Goal: Task Accomplishment & Management: Complete application form

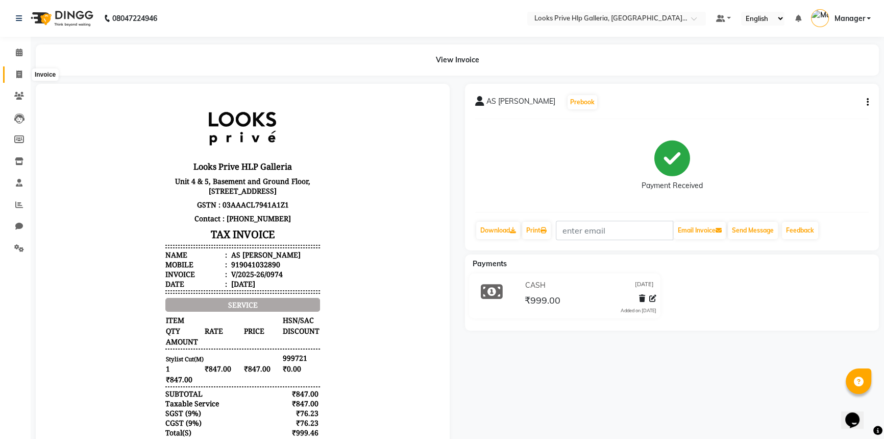
click at [18, 73] on icon at bounding box center [19, 74] width 6 height 8
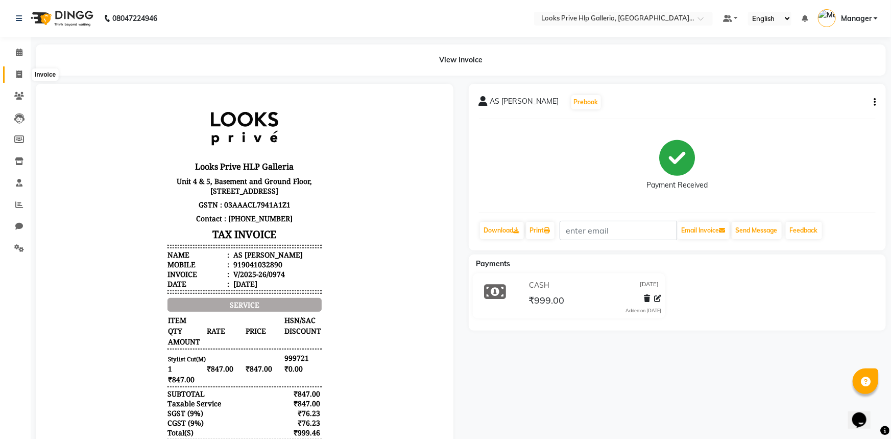
select select "service"
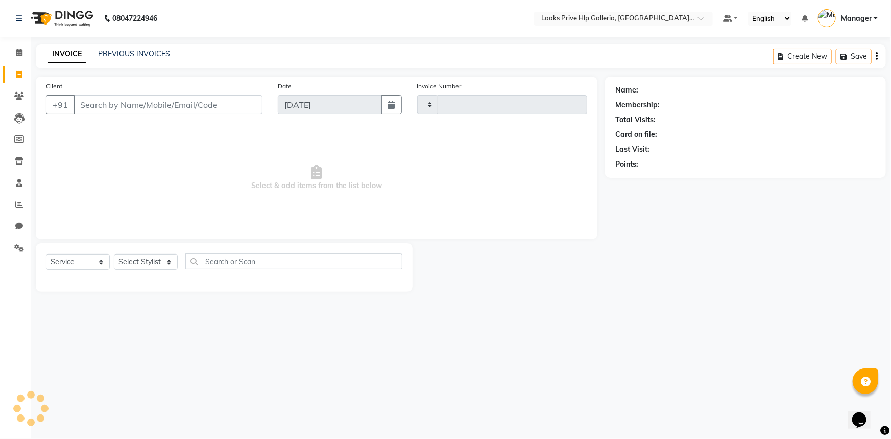
type input "0975"
select select "7937"
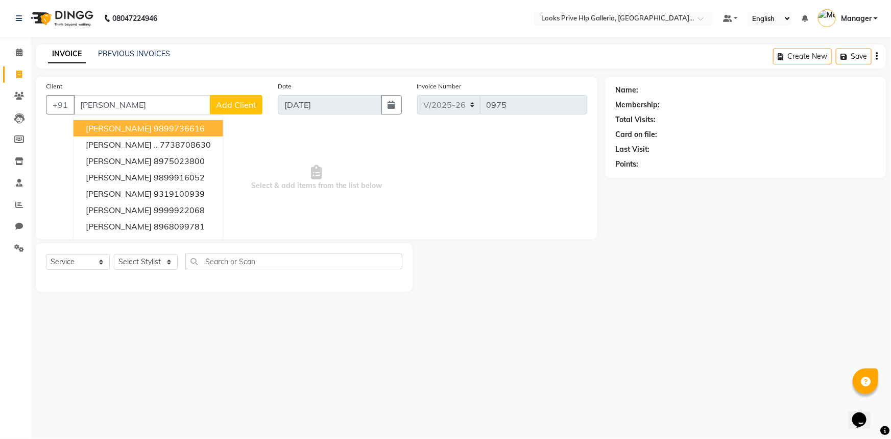
click at [165, 97] on input "[PERSON_NAME]" at bounding box center [142, 104] width 137 height 19
type input "G"
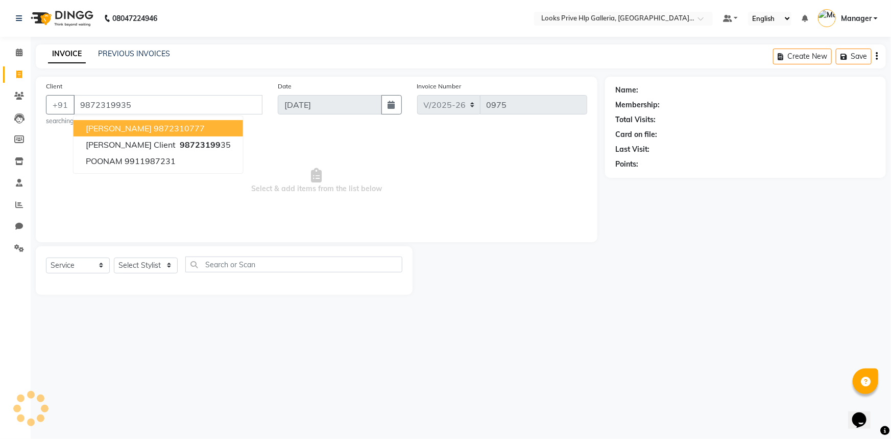
type input "9872319935"
select select "1: Object"
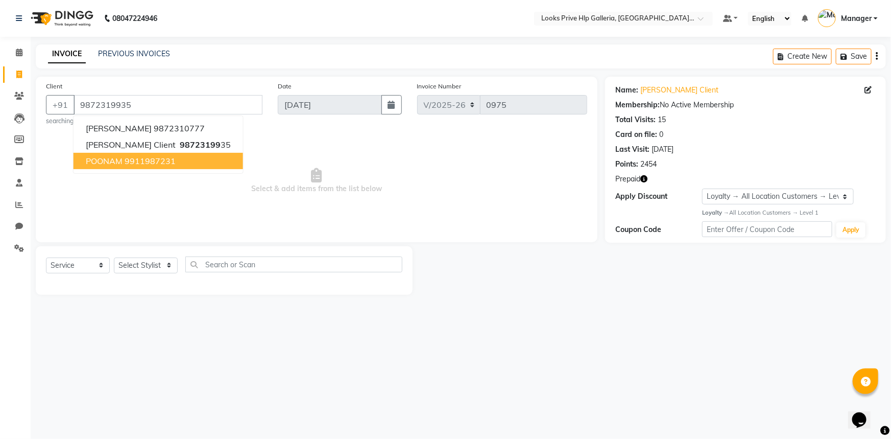
click at [408, 206] on span "Select & add items from the list below" at bounding box center [316, 181] width 541 height 102
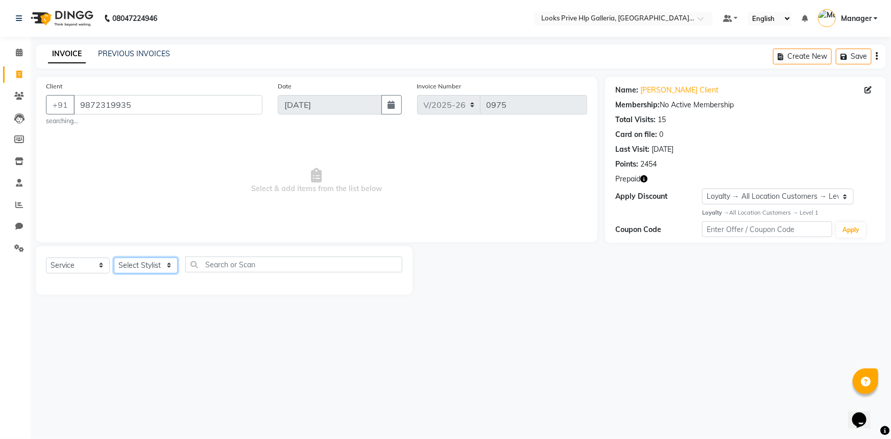
click at [143, 262] on select "Select Stylist [PERSON_NAME] Counter_Sales Gourav_pdct Gurdeep_Nails+MKP Manage…" at bounding box center [146, 265] width 64 height 16
click at [155, 296] on main "INVOICE PREVIOUS INVOICES Create New Save Client +91 9872319935 searching... Da…" at bounding box center [461, 176] width 860 height 265
click at [148, 265] on select "Select Stylist [PERSON_NAME] Counter_Sales Gourav_pdct Gurdeep_Nails+MKP Manage…" at bounding box center [146, 265] width 64 height 16
select select "71863"
click at [114, 257] on select "Select Stylist [PERSON_NAME] Counter_Sales Gourav_pdct Gurdeep_Nails+MKP Manage…" at bounding box center [146, 265] width 64 height 16
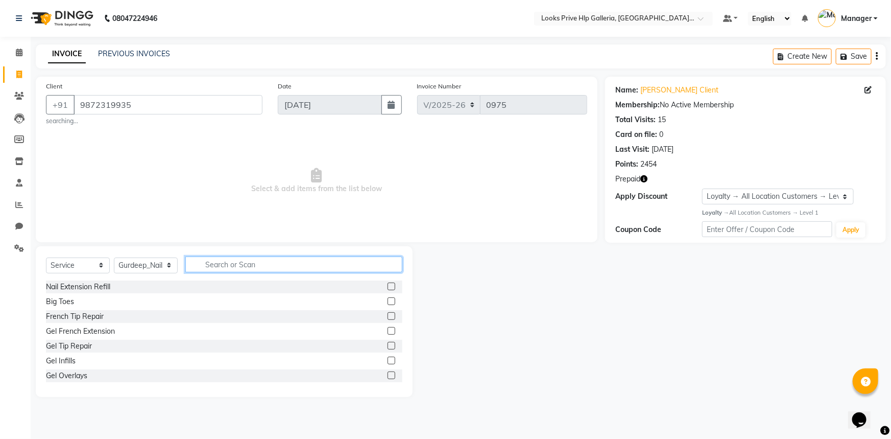
click at [258, 262] on input "text" at bounding box center [293, 264] width 217 height 16
type input "FRENCH"
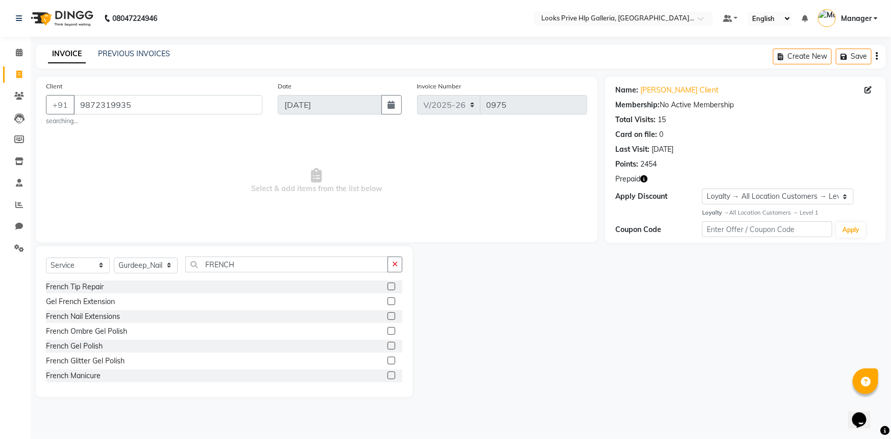
click at [387, 346] on label at bounding box center [391, 346] width 8 height 8
click at [387, 346] on input "checkbox" at bounding box center [390, 346] width 7 height 7
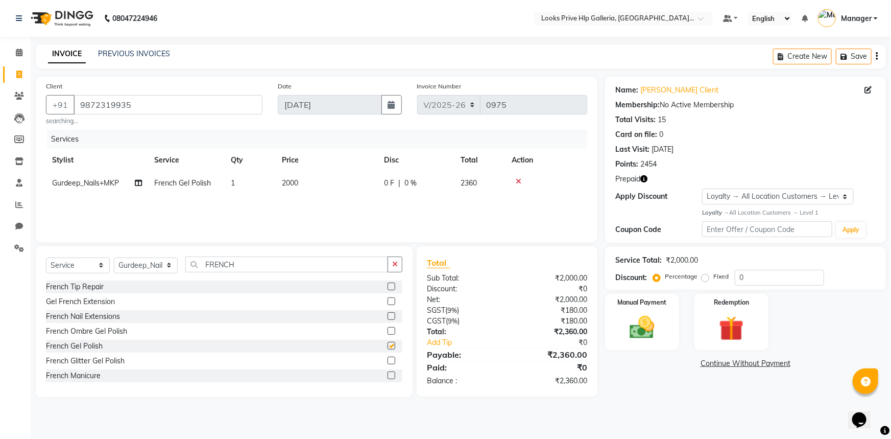
checkbox input "false"
click at [294, 181] on span "2000" at bounding box center [290, 182] width 16 height 9
select select "71863"
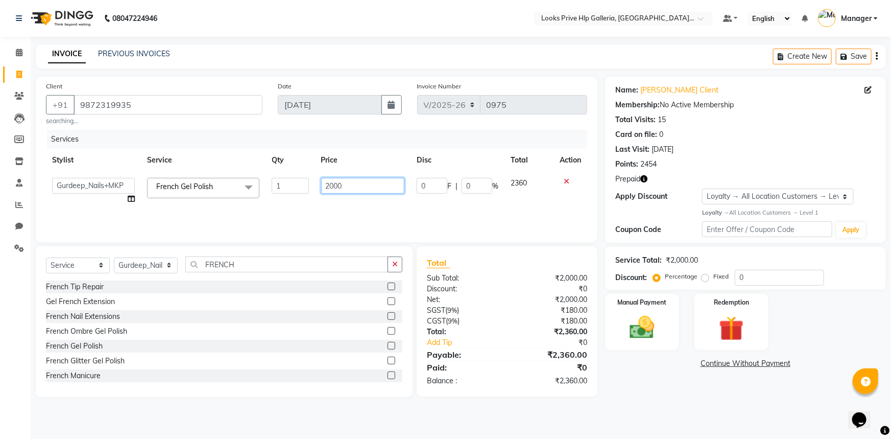
drag, startPoint x: 200, startPoint y: 177, endPoint x: 195, endPoint y: 179, distance: 5.8
click at [193, 179] on tr "Arshdeep Arya Counter_Sales Gourav_pdct Gurdeep_Nails+MKP Manager Mani_chauhan …" at bounding box center [316, 191] width 541 height 39
type input "1500"
click at [652, 371] on div "Name: Gurleen Client Membership: No Active Membership Total Visits: 15 Card on …" at bounding box center [749, 237] width 288 height 320
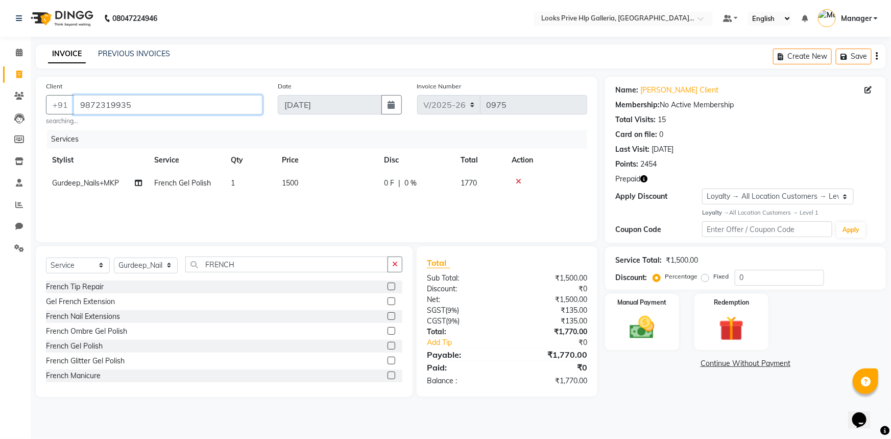
drag, startPoint x: 78, startPoint y: 103, endPoint x: 134, endPoint y: 102, distance: 56.2
click at [134, 102] on input "9872319935" at bounding box center [168, 104] width 189 height 19
click at [397, 259] on button "button" at bounding box center [394, 264] width 15 height 16
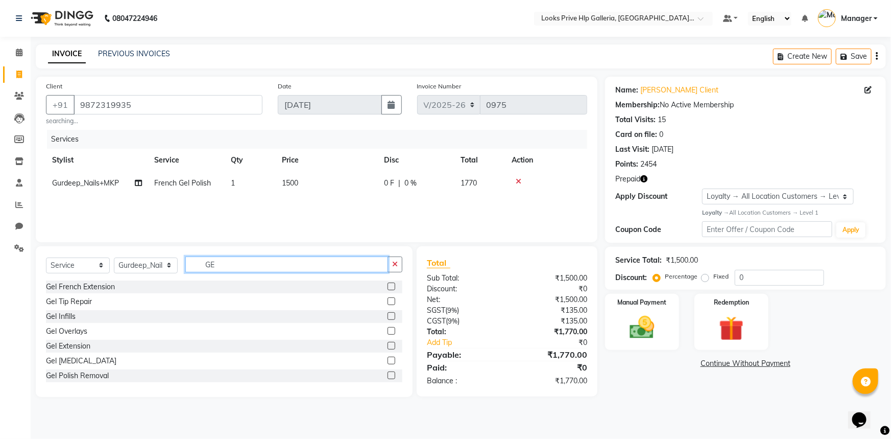
type input "G"
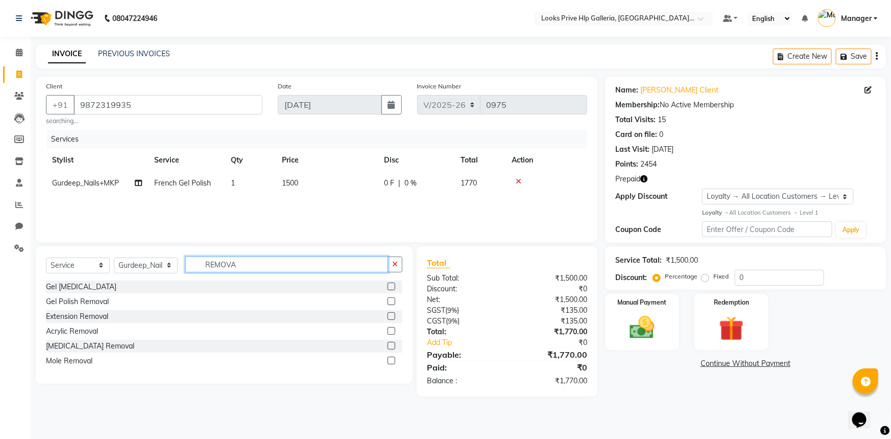
type input "REMOVA"
click at [389, 303] on label at bounding box center [391, 301] width 8 height 8
click at [389, 303] on input "checkbox" at bounding box center [390, 301] width 7 height 7
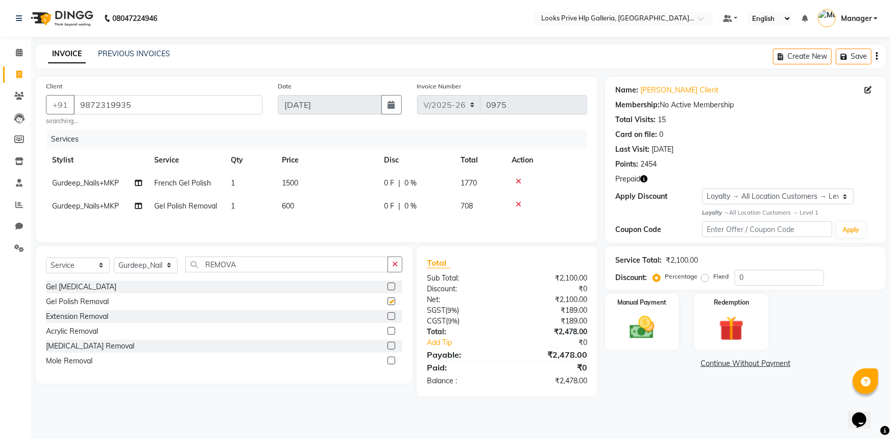
checkbox input "false"
click at [296, 205] on td "600" at bounding box center [327, 206] width 102 height 23
select select "71863"
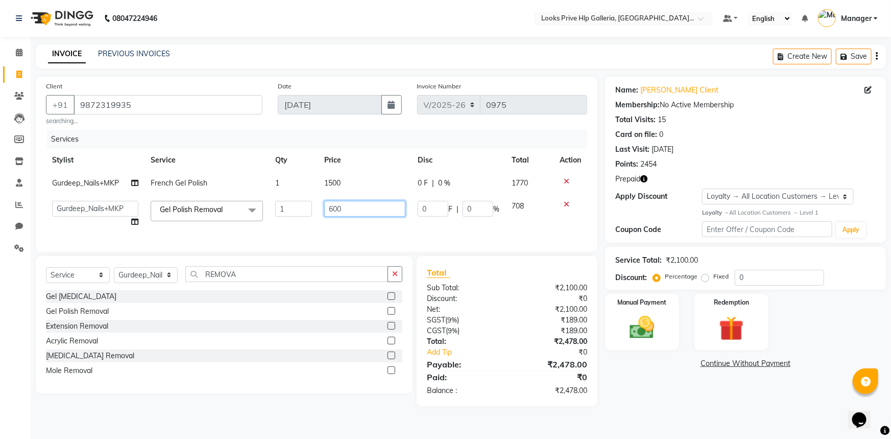
drag, startPoint x: 355, startPoint y: 207, endPoint x: 274, endPoint y: 214, distance: 81.5
click at [274, 214] on tr "Arshdeep Arya Counter_Sales Gourav_pdct Gurdeep_Nails+MKP Manager Mani_chauhan …" at bounding box center [316, 214] width 541 height 39
type input "500"
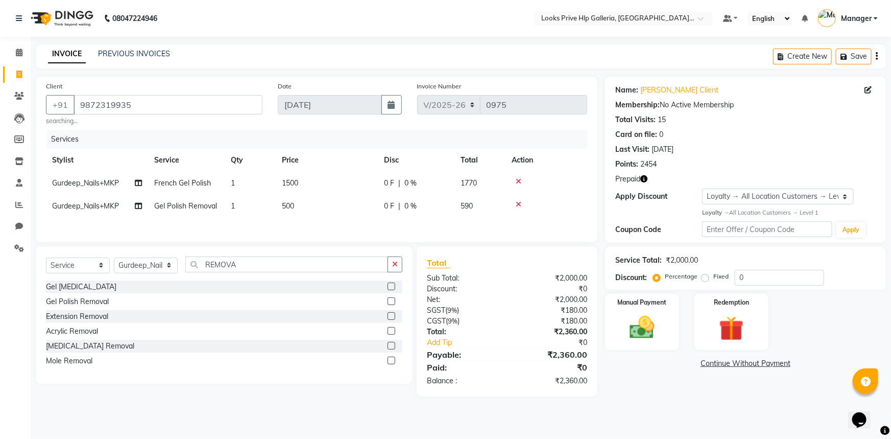
click at [634, 401] on main "INVOICE PREVIOUS INVOICES Create New Save Client +91 9872319935 searching... Da…" at bounding box center [461, 227] width 860 height 367
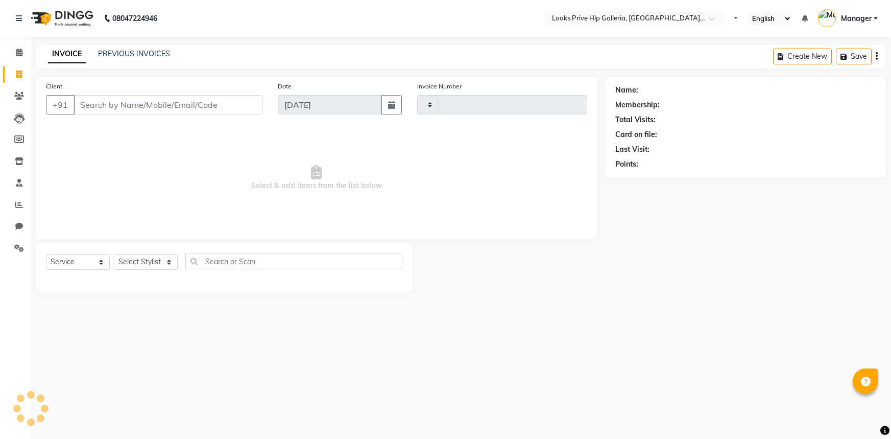
select select "service"
type input "0975"
select select "7937"
paste input "9872319935"
type input "9872319935"
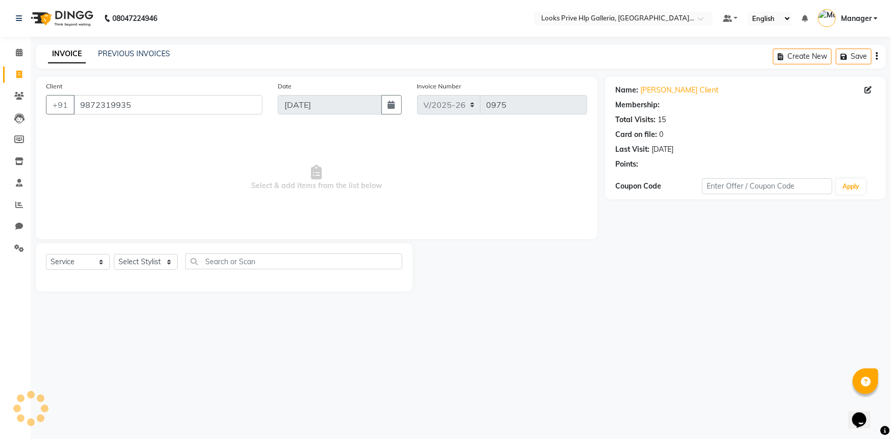
select select "1: Object"
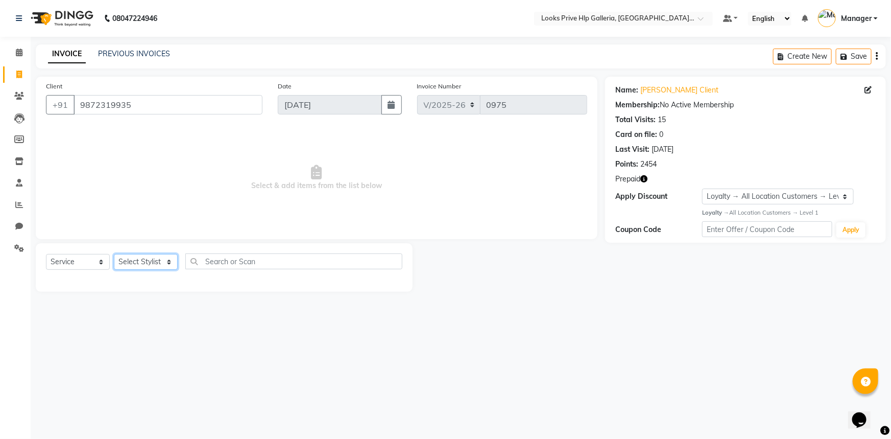
click at [155, 261] on select "Select Stylist [PERSON_NAME] Counter_Sales Gourav_pdct Gurdeep_Nails+MKP Manage…" at bounding box center [146, 262] width 64 height 16
select select "71866"
click at [114, 254] on select "Select Stylist [PERSON_NAME] Counter_Sales Gourav_pdct Gurdeep_Nails+MKP Manage…" at bounding box center [146, 262] width 64 height 16
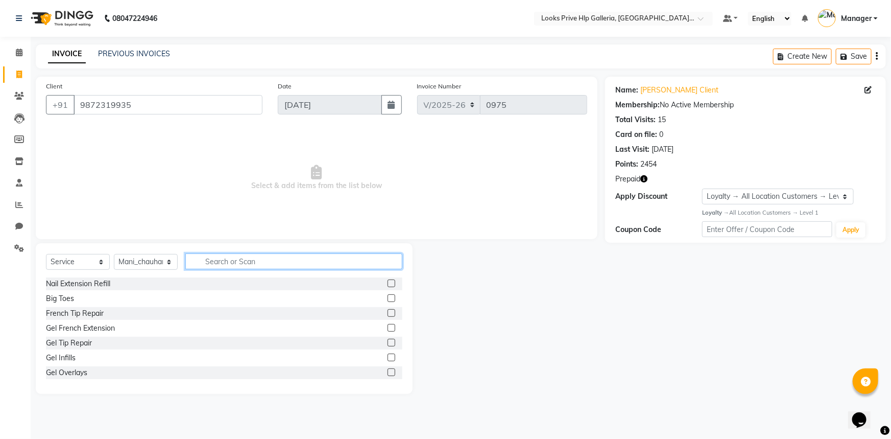
click at [235, 259] on input "text" at bounding box center [293, 261] width 217 height 16
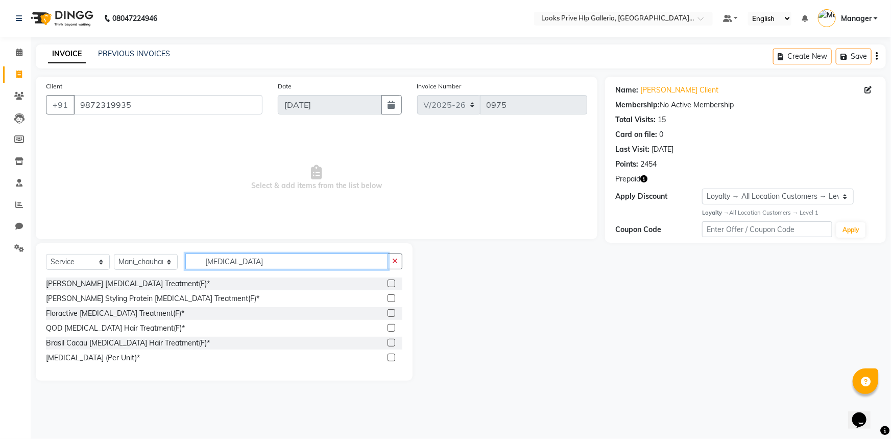
type input "[MEDICAL_DATA]"
click at [388, 285] on label at bounding box center [391, 283] width 8 height 8
click at [388, 285] on input "checkbox" at bounding box center [390, 283] width 7 height 7
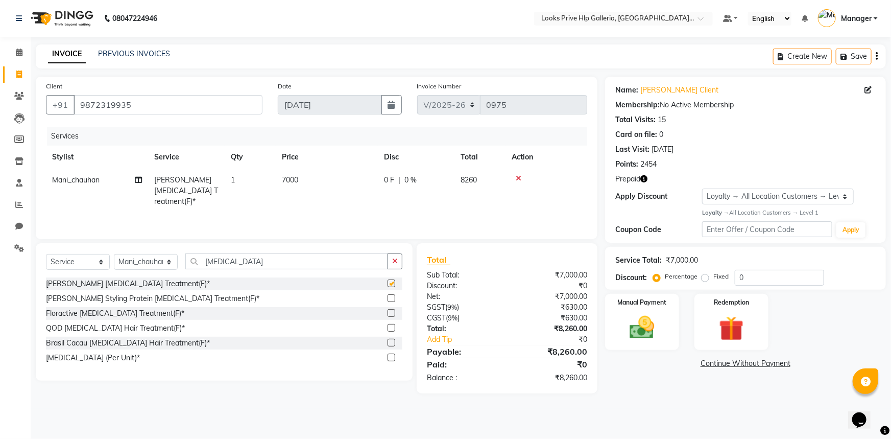
checkbox input "false"
click at [290, 175] on span "7000" at bounding box center [290, 179] width 16 height 9
select select "71866"
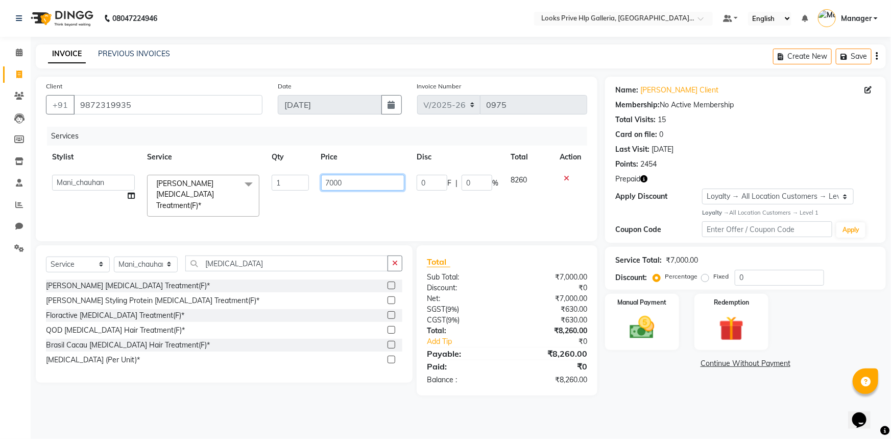
drag, startPoint x: 361, startPoint y: 182, endPoint x: 275, endPoint y: 172, distance: 86.4
click at [275, 172] on tr "[PERSON_NAME] Counter_Sales Gourav_pdct Gurdeep_Nails+MKP Manager Mani_chauhan …" at bounding box center [316, 195] width 541 height 54
type input "8000"
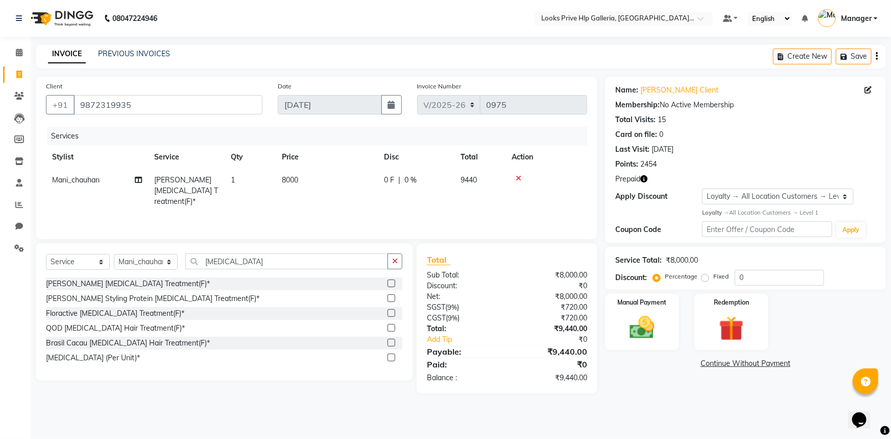
click at [654, 401] on main "INVOICE PREVIOUS INVOICES Create New Save Client [PHONE_NUMBER] Date [DATE] Inv…" at bounding box center [461, 226] width 860 height 364
